Goal: Information Seeking & Learning: Learn about a topic

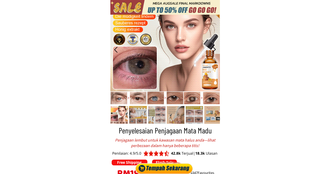
scroll to position [26, 0]
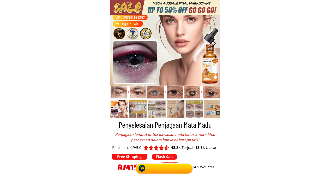
click at [160, 124] on h3 "Penyelesaian Penjagaan Mata Madu" at bounding box center [165, 125] width 107 height 12
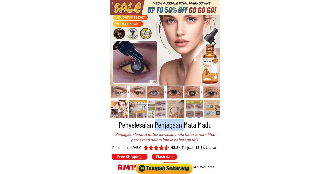
click at [160, 124] on h3 "Penyelesaian Penjagaan Mata Madu" at bounding box center [165, 125] width 107 height 12
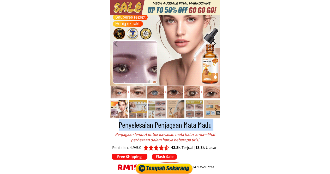
click at [160, 124] on h3 "Penyelesaian Penjagaan Mata Madu" at bounding box center [165, 125] width 107 height 12
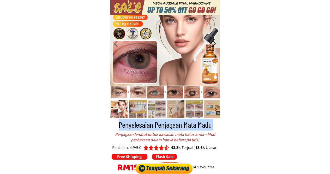
copy div "Penyelesaian Penjagaan Mata Madu"
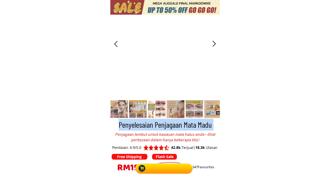
scroll to position [0, 0]
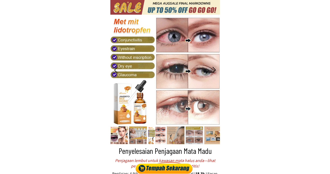
click at [122, 138] on div at bounding box center [119, 135] width 18 height 18
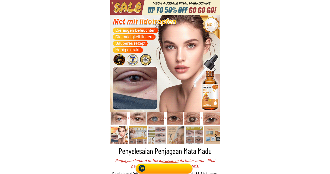
click at [179, 168] on div at bounding box center [165, 167] width 61 height 13
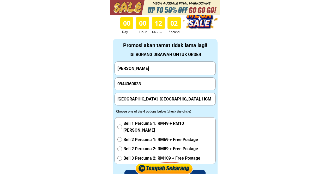
scroll to position [1749, 0]
